Goal: Communication & Community: Answer question/provide support

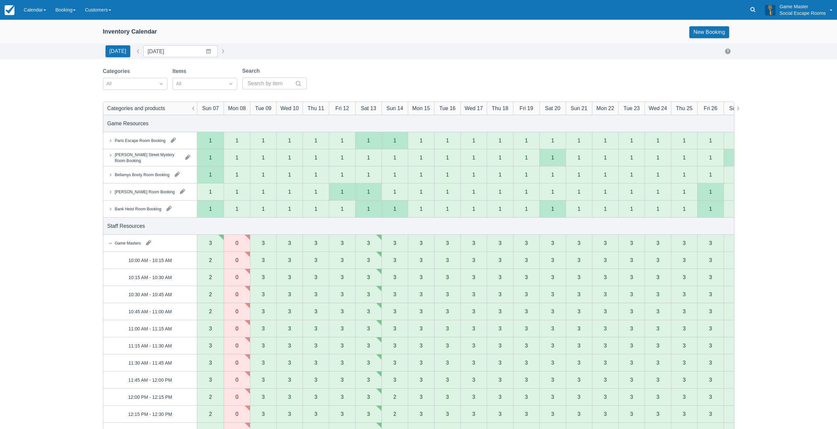
click at [756, 7] on link at bounding box center [752, 10] width 15 height 20
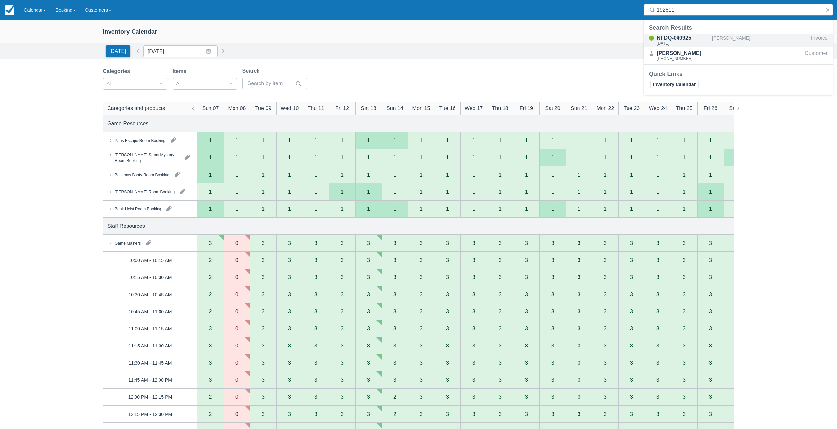
type input "192811"
click at [29, 7] on link "Calendar" at bounding box center [35, 10] width 32 height 20
click at [41, 68] on link "Month" at bounding box center [45, 62] width 52 height 14
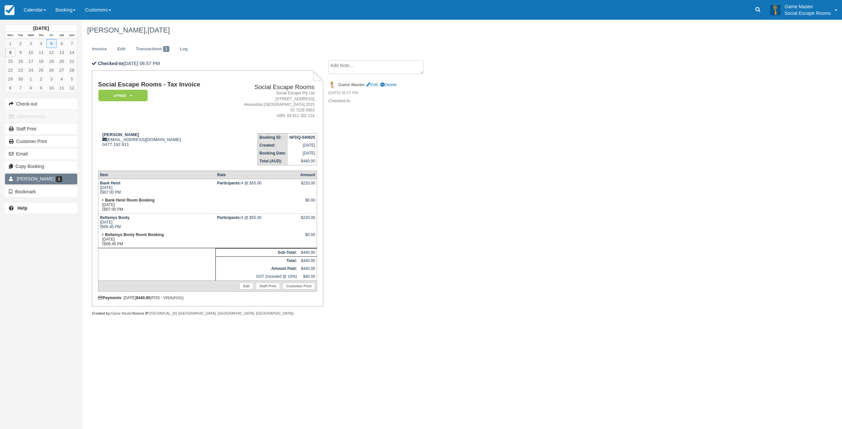
click at [67, 178] on link "Tim 1" at bounding box center [41, 179] width 72 height 11
click at [189, 155] on td "Tim [EMAIL_ADDRESS][DOMAIN_NAME] 0477 192 811" at bounding box center [161, 146] width 126 height 37
click at [34, 158] on button "Email" at bounding box center [41, 154] width 72 height 11
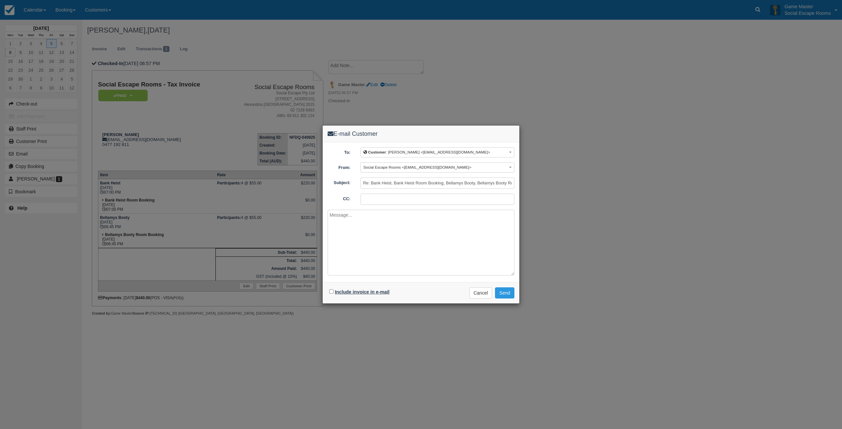
click at [376, 291] on label "Include invoice in e-mail" at bounding box center [362, 291] width 55 height 5
click at [333, 291] on input "Include invoice in e-mail" at bounding box center [331, 291] width 4 height 4
checkbox input "true"
click at [505, 293] on button "Send" at bounding box center [504, 292] width 19 height 11
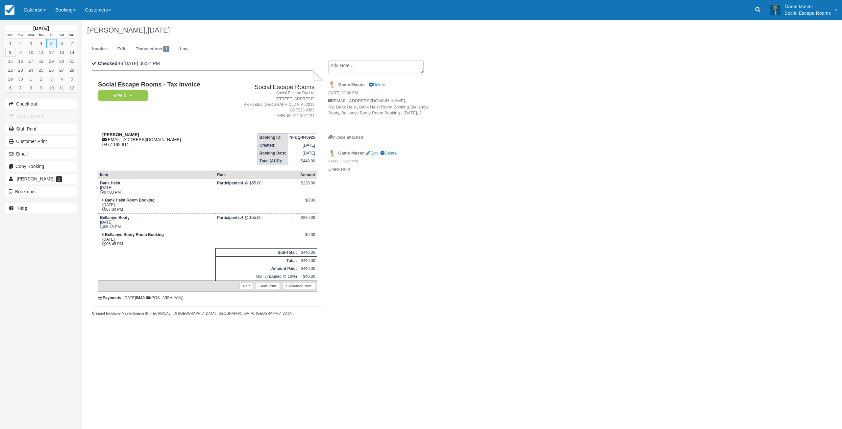
drag, startPoint x: 210, startPoint y: 153, endPoint x: 222, endPoint y: 147, distance: 14.3
click at [211, 153] on td "Tim timp@nuaa.org.au 0477 192 811" at bounding box center [161, 146] width 126 height 37
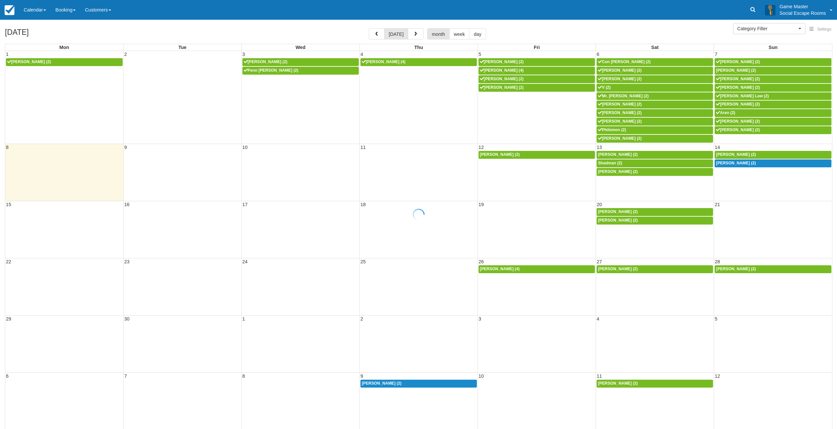
select select
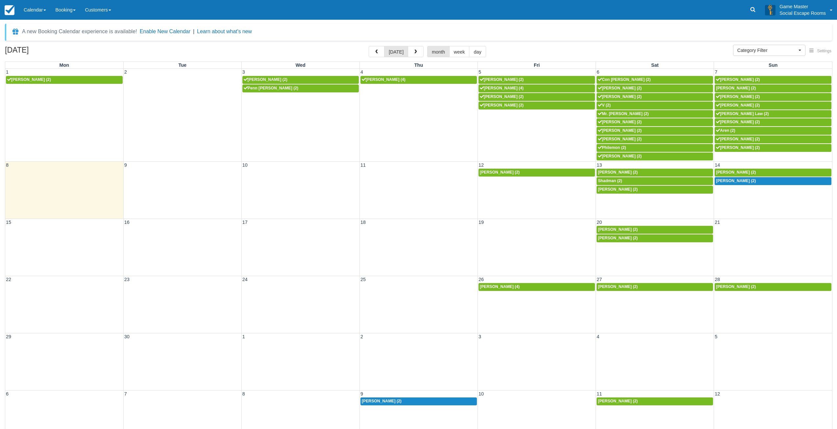
click at [32, 11] on link "Calendar" at bounding box center [35, 10] width 32 height 20
click at [33, 72] on link "Week" at bounding box center [45, 76] width 52 height 14
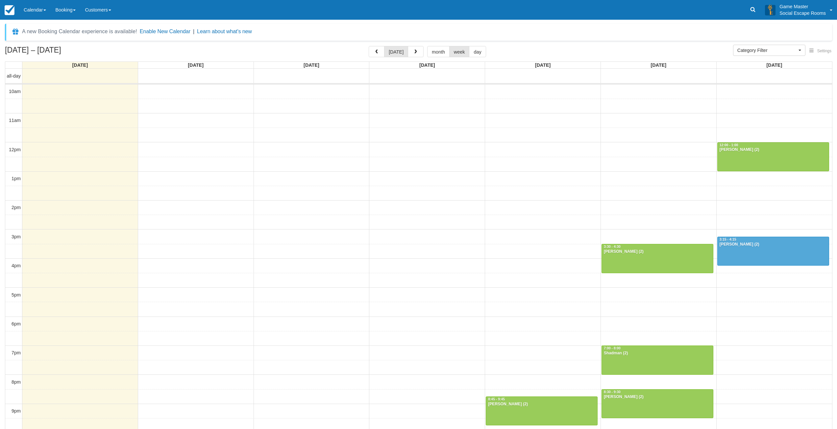
select select
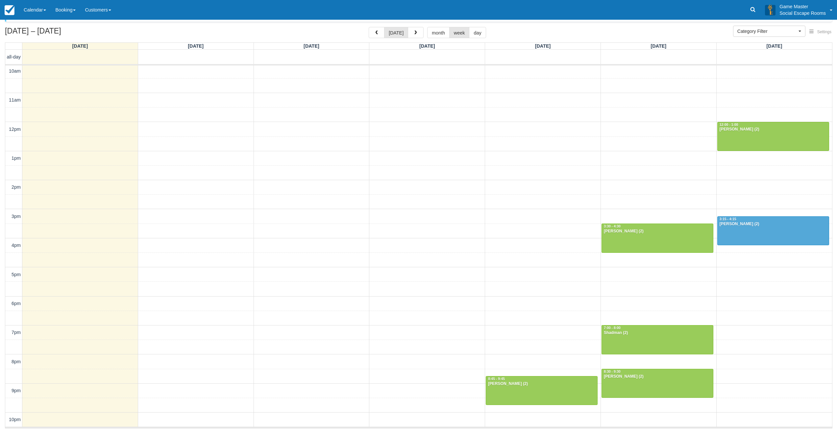
scroll to position [20, 0]
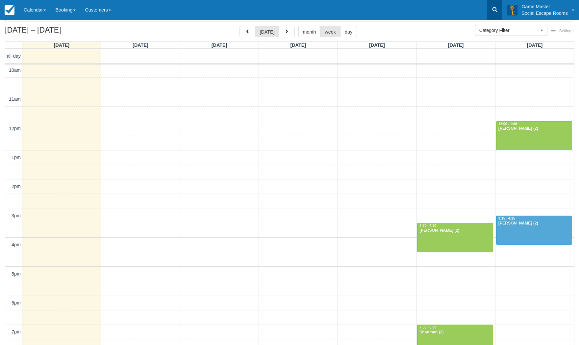
click at [496, 12] on icon at bounding box center [494, 9] width 7 height 7
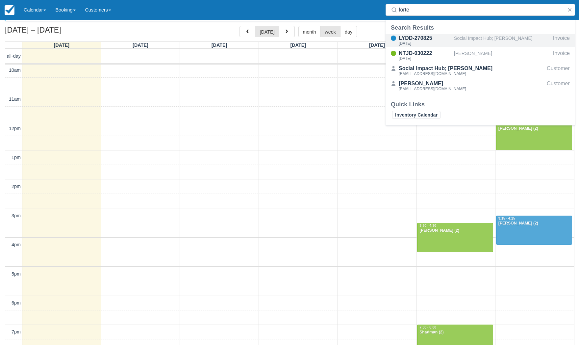
drag, startPoint x: 459, startPoint y: 41, endPoint x: 401, endPoint y: 24, distance: 61.5
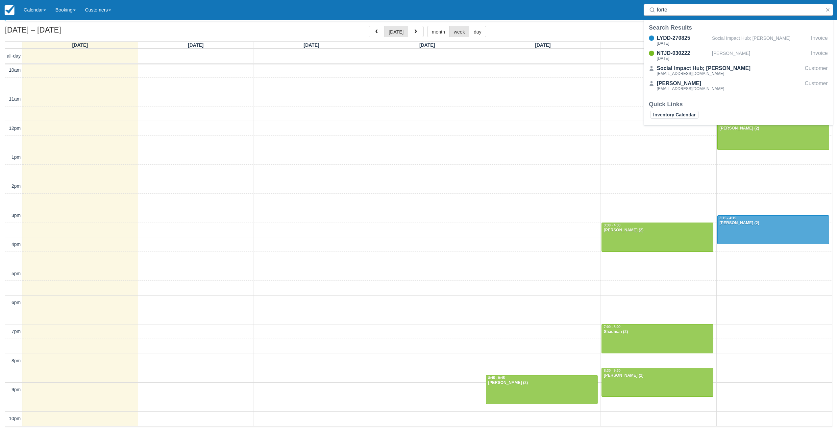
click at [659, 9] on input "forte" at bounding box center [740, 10] width 166 height 12
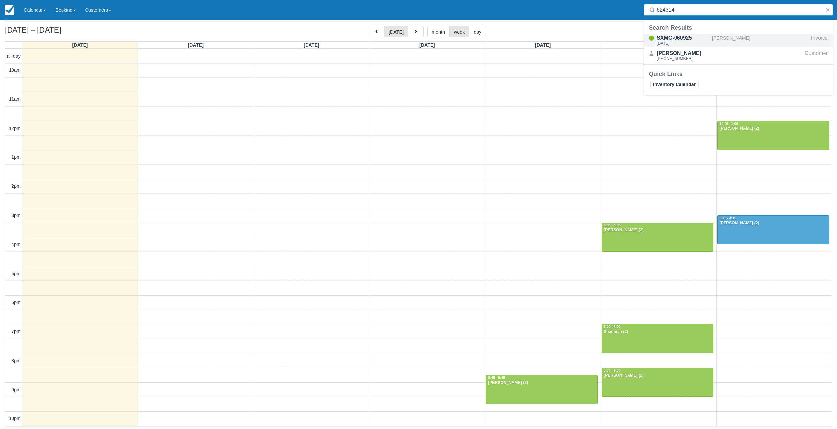
type input "624314"
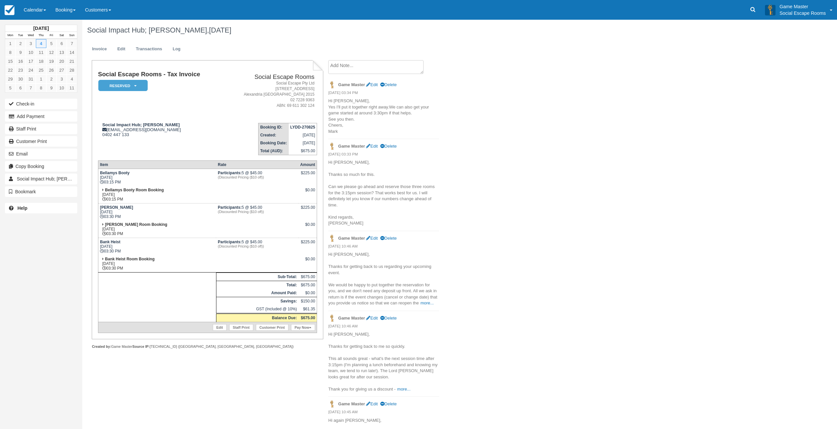
click at [361, 68] on textarea at bounding box center [375, 67] width 95 height 14
paste textarea "Hi Mark, 3:30 would be fantastic, thanks. I'll try and get them there earlier r…"
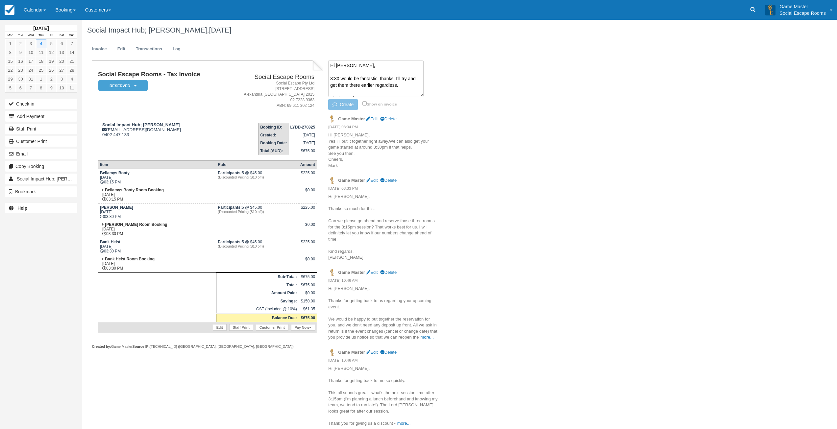
scroll to position [97, 0]
type textarea "Hi Mark, 3:30 would be fantastic, thanks. I'll try and get them there earlier r…"
click at [350, 106] on button "Create" at bounding box center [343, 104] width 30 height 11
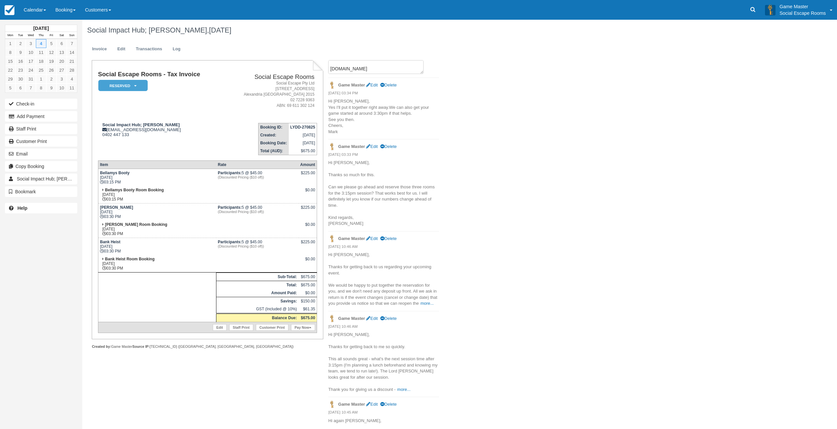
scroll to position [0, 0]
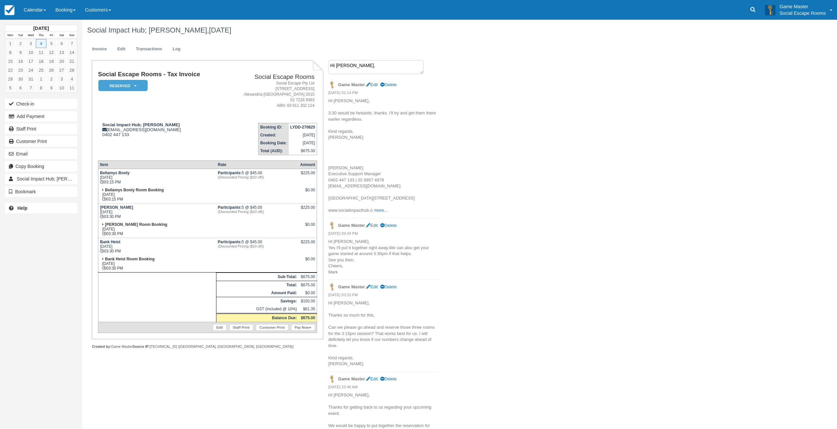
click at [380, 69] on textarea "Hi Mark, 3:30 would be fantastic, thanks. I'll try and get them there earlier r…" at bounding box center [375, 67] width 95 height 14
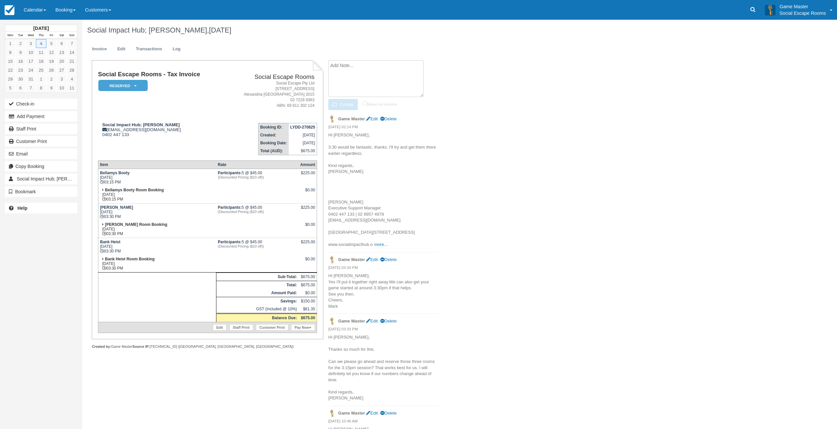
paste textarea "Hi Mark, Hope you're well. Just wondering if I should have received a reservati…"
type textarea "Hi Mark, Hope you're well. Just wondering if I should have received a reservati…"
click at [341, 102] on button "Create" at bounding box center [343, 104] width 30 height 11
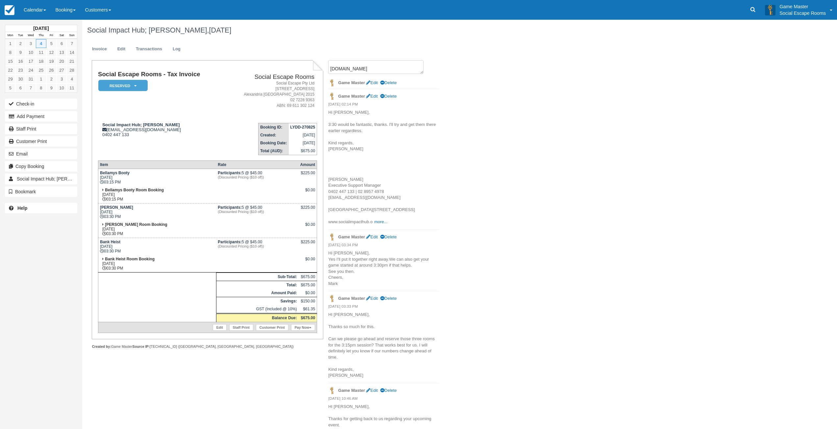
scroll to position [0, 0]
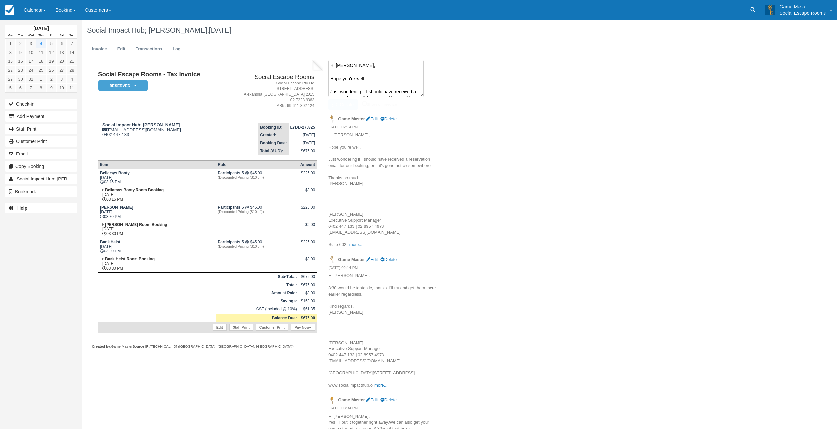
click at [373, 67] on textarea "Hi Mark, Hope you're well. Just wondering if I should have received a reservati…" at bounding box center [375, 78] width 95 height 37
paste textarea "Hi Anna, Yes it was certainly sent through, but may have ended up in your spam …"
type textarea "Hi Anna, Yes it was certainly sent through, but may have ended up in your spam …"
click at [349, 102] on button "Create" at bounding box center [343, 104] width 30 height 11
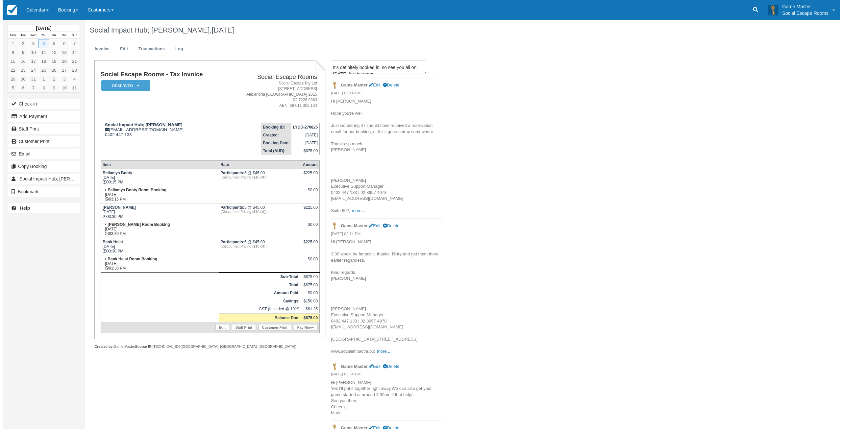
scroll to position [0, 0]
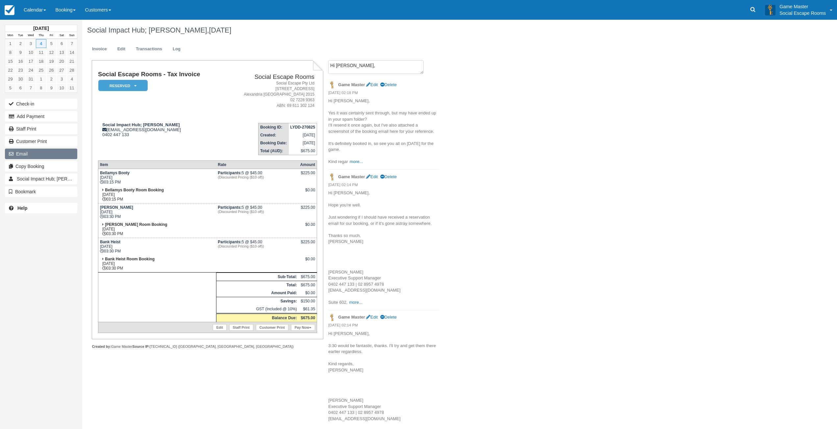
click at [38, 158] on button "Email" at bounding box center [41, 154] width 72 height 11
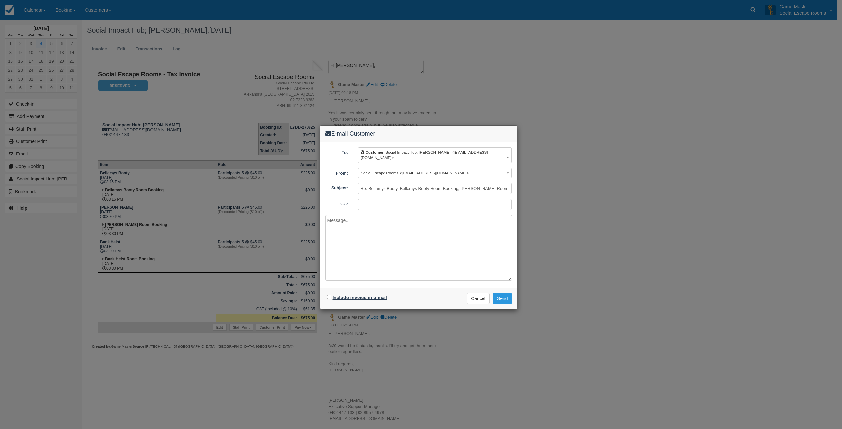
click at [377, 295] on label "Include invoice in e-mail" at bounding box center [360, 297] width 55 height 5
click at [331, 295] on input "Include invoice in e-mail" at bounding box center [329, 297] width 4 height 4
checkbox input "true"
click at [400, 184] on input "Re: Bellamys Booty, Bellamys Booty Room Booking, Ransom, Ransom Room Booking, B…" at bounding box center [435, 188] width 154 height 11
drag, startPoint x: 461, startPoint y: 184, endPoint x: 479, endPoint y: 183, distance: 17.8
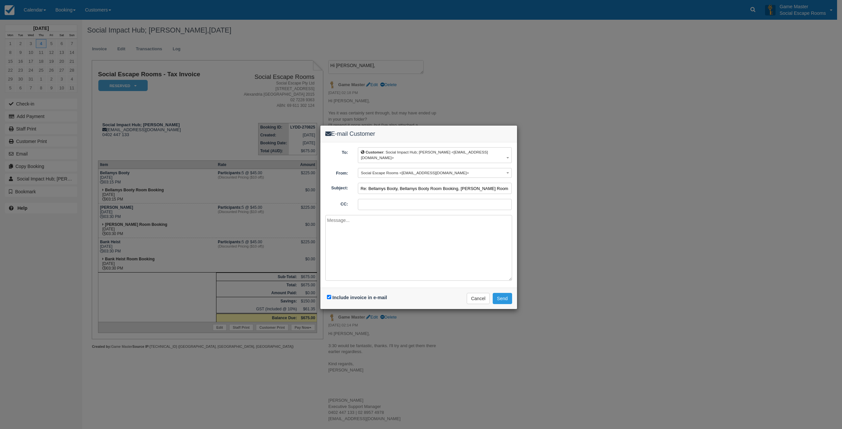
click at [462, 184] on input "Re: Bellamys Booty, Bellamys Booty Room Booking, Ransom, Ransom Room Booking, B…" at bounding box center [435, 188] width 154 height 11
click at [406, 231] on textarea at bounding box center [418, 248] width 187 height 66
click at [368, 183] on input "Re: Bellamys Booty, Ransom, Bank Heist - Thu Dec 4, 2025 (LYDD-270825)" at bounding box center [435, 188] width 154 height 11
type input "Social Escape Booking Re: Bellamys Booty, Ransom, Bank Heist - Thu Dec 4, 2025 …"
click at [390, 227] on textarea at bounding box center [418, 248] width 187 height 66
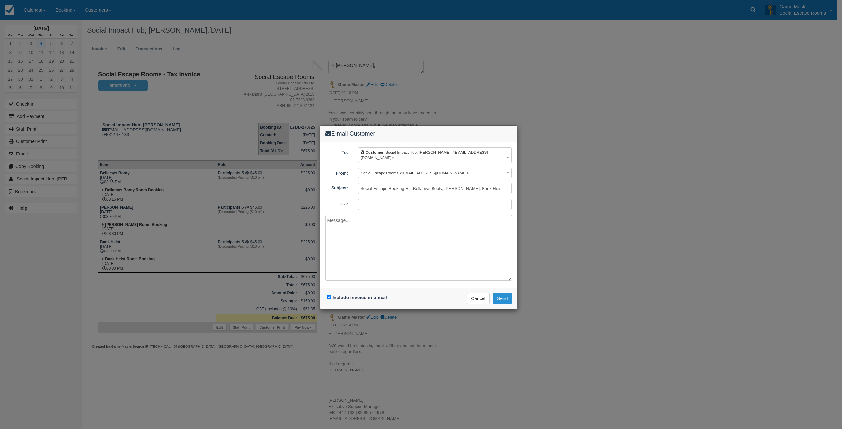
click at [505, 293] on button "Send" at bounding box center [502, 298] width 19 height 11
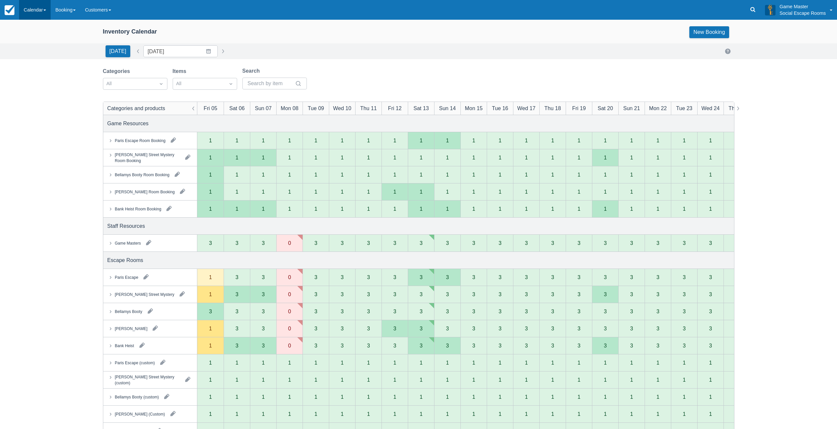
drag, startPoint x: 0, startPoint y: 0, endPoint x: 27, endPoint y: 8, distance: 27.7
click at [27, 8] on link "Calendar" at bounding box center [35, 10] width 32 height 20
click at [36, 86] on link "Day" at bounding box center [45, 90] width 52 height 14
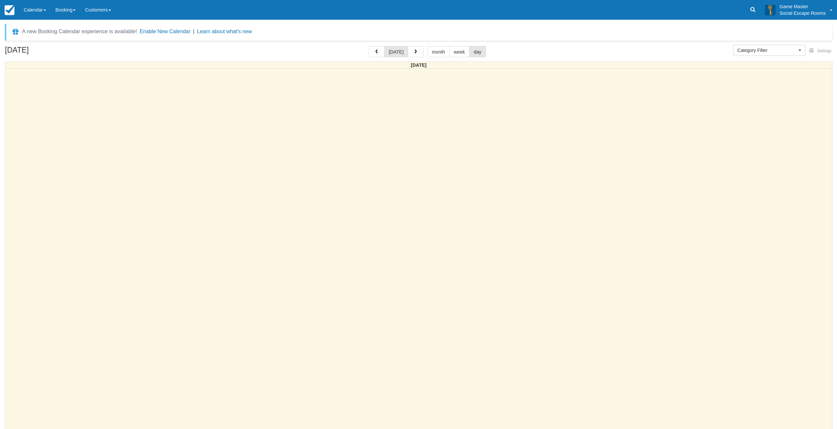
select select
